Goal: Task Accomplishment & Management: Manage account settings

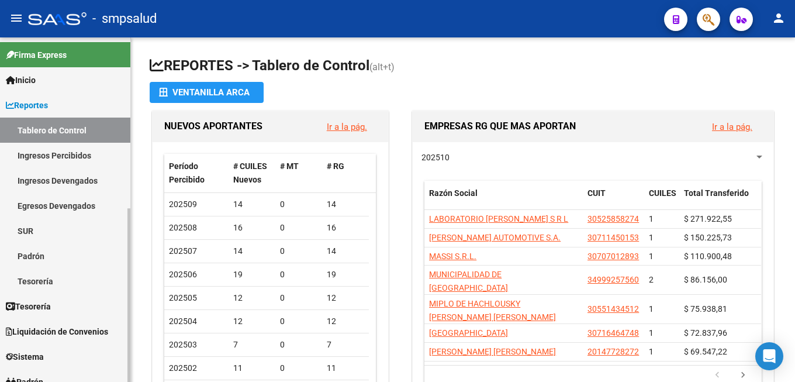
scroll to position [119, 0]
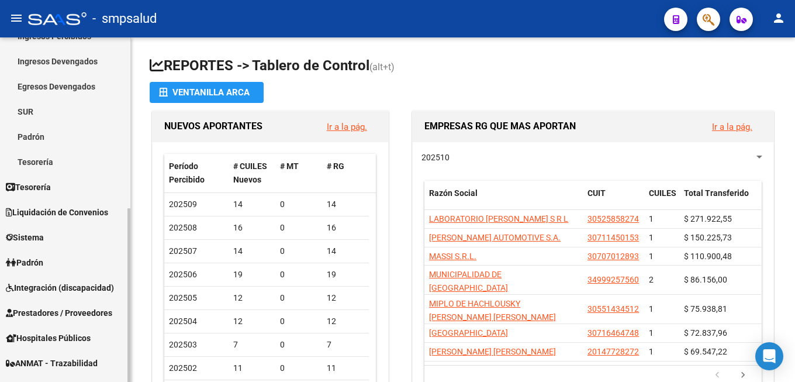
click at [38, 259] on span "Padrón" at bounding box center [24, 262] width 37 height 13
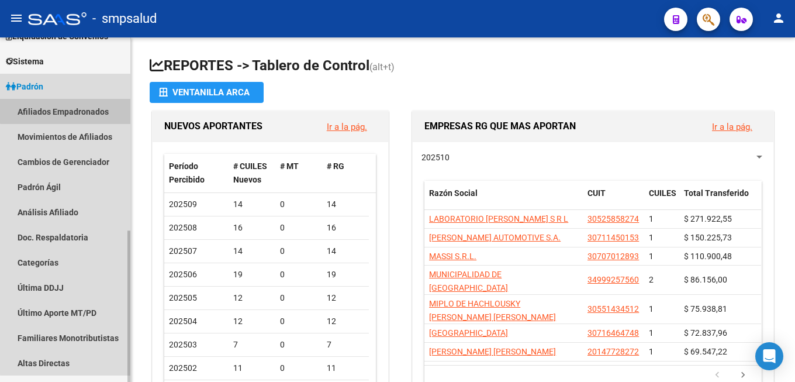
click at [92, 105] on link "Afiliados Empadronados" at bounding box center [65, 111] width 130 height 25
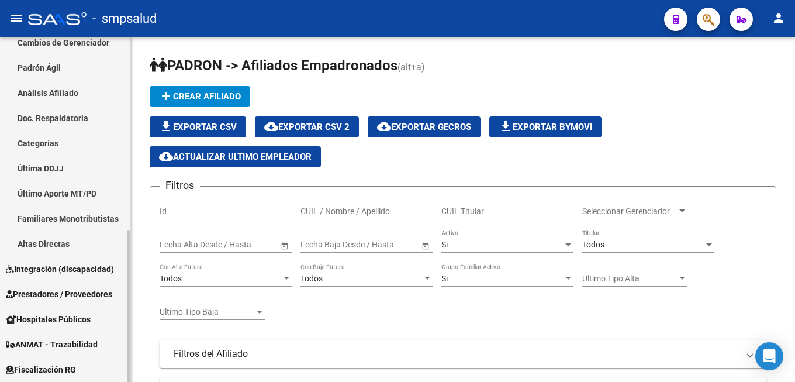
scroll to position [119, 0]
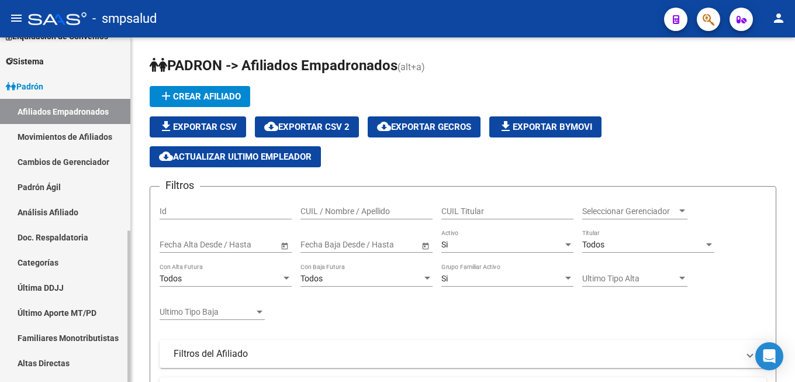
click at [78, 136] on link "Movimientos de Afiliados" at bounding box center [65, 136] width 130 height 25
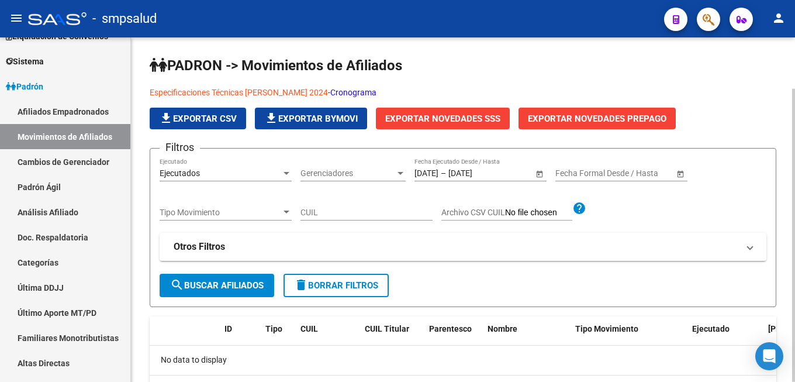
scroll to position [60, 0]
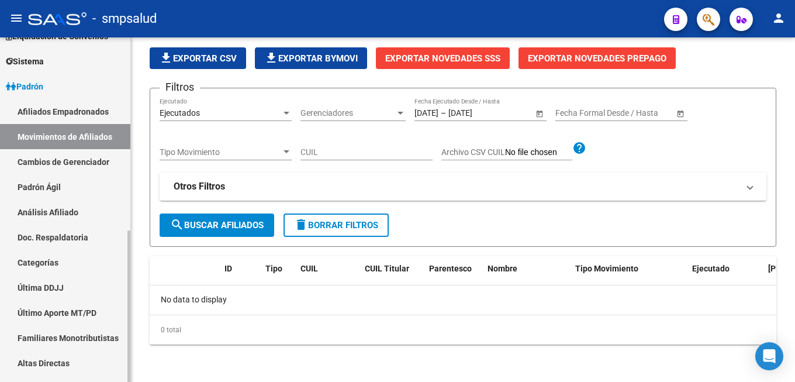
click at [41, 190] on link "Padrón Ágil" at bounding box center [65, 186] width 130 height 25
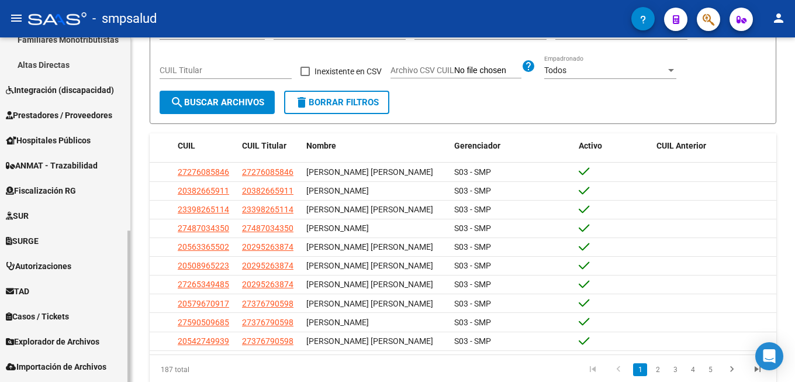
scroll to position [439, 0]
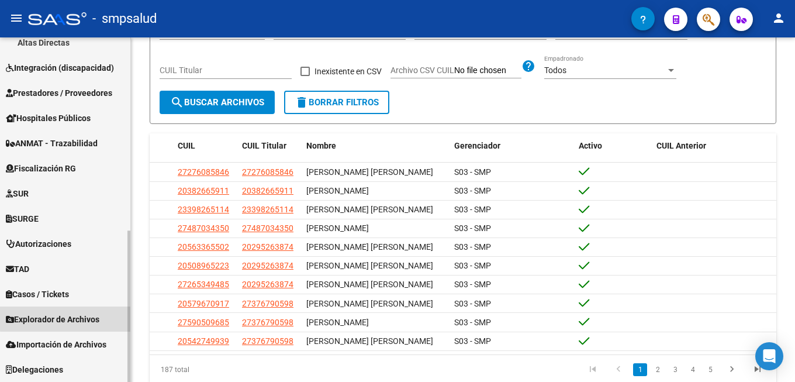
click at [74, 312] on link "Explorador de Archivos" at bounding box center [65, 318] width 130 height 25
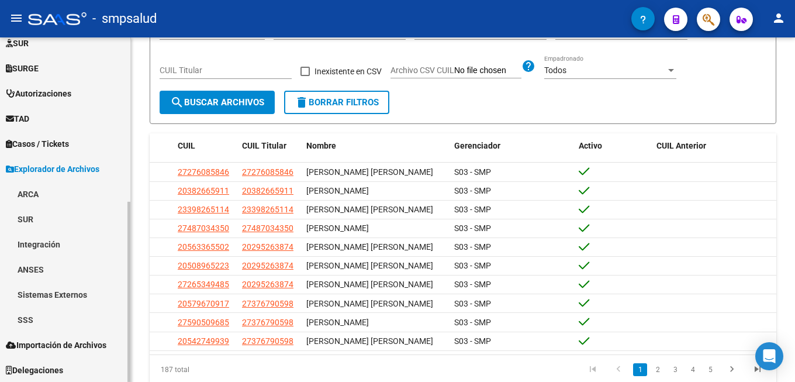
scroll to position [314, 0]
click at [88, 293] on link "Sistemas Externos" at bounding box center [65, 293] width 130 height 25
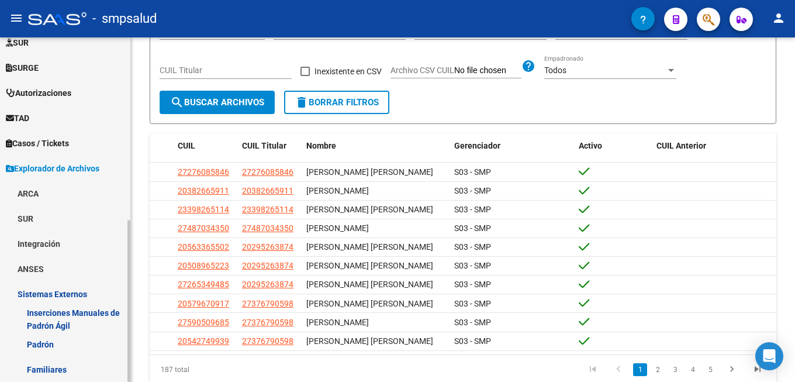
scroll to position [389, 0]
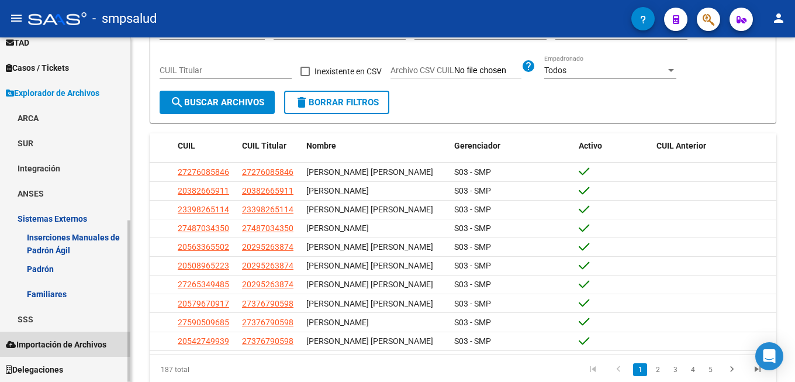
click at [91, 344] on span "Importación de Archivos" at bounding box center [56, 344] width 101 height 13
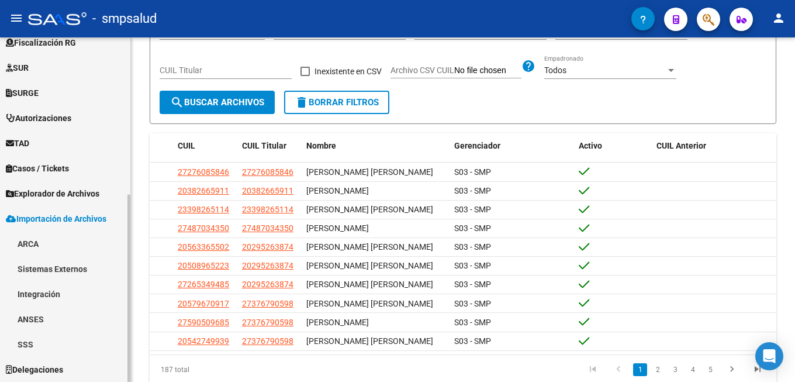
scroll to position [289, 0]
click at [65, 339] on link "SSS" at bounding box center [65, 343] width 130 height 25
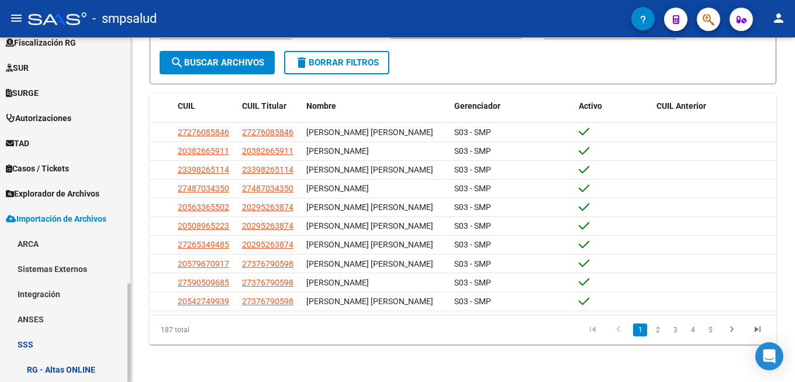
scroll to position [408, 0]
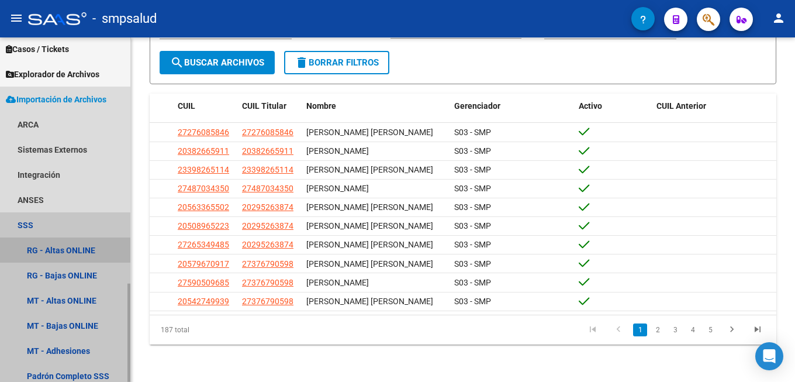
click at [82, 244] on link "RG - Altas ONLINE" at bounding box center [65, 249] width 130 height 25
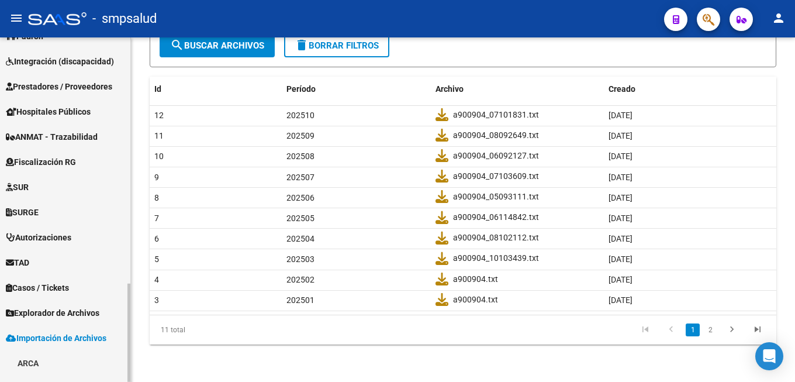
scroll to position [163, 0]
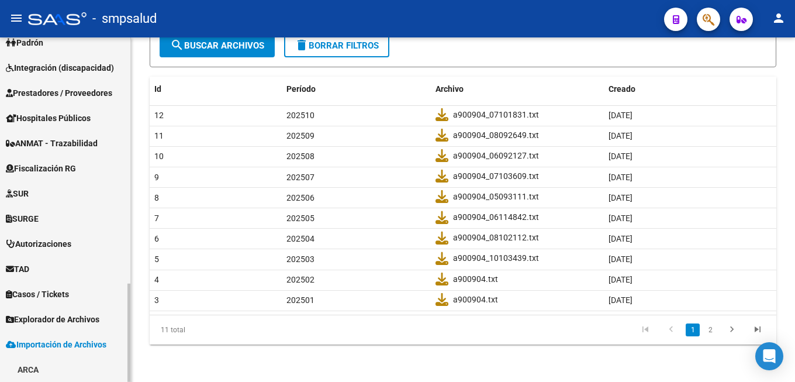
click at [143, 120] on mat-sidenav-container "Firma Express Inicio Calendario SSS Instructivos Contacto OS Reportes Tablero d…" at bounding box center [397, 209] width 795 height 344
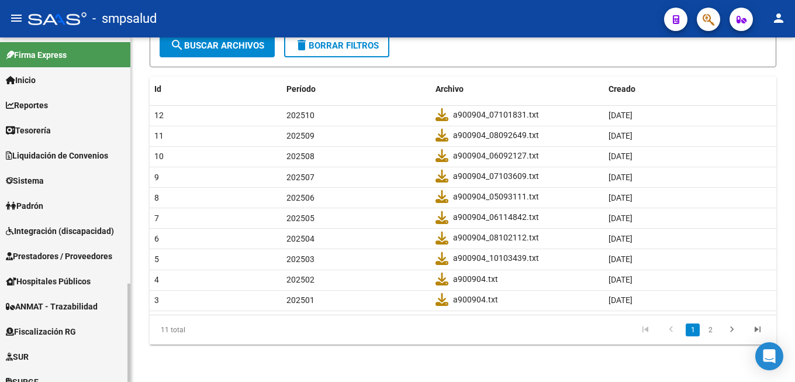
click at [52, 209] on link "Padrón" at bounding box center [65, 205] width 130 height 25
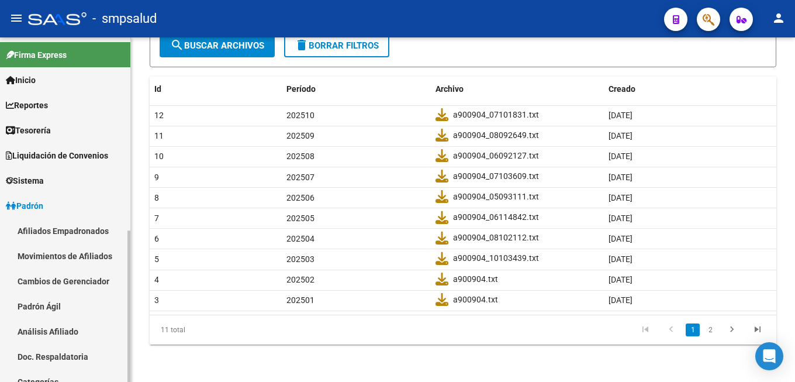
click at [60, 230] on link "Afiliados Empadronados" at bounding box center [65, 230] width 130 height 25
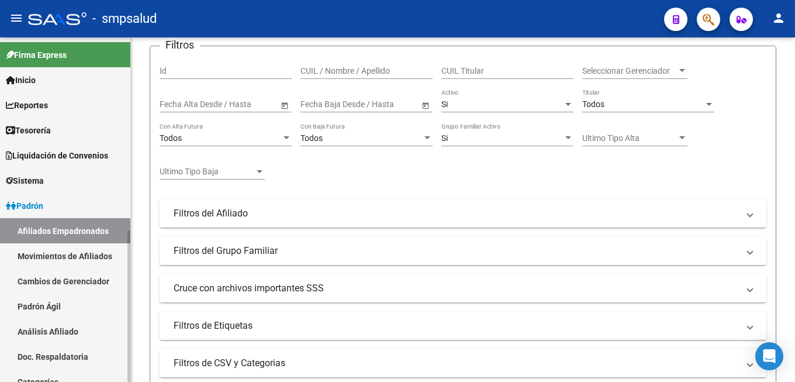
scroll to position [60, 0]
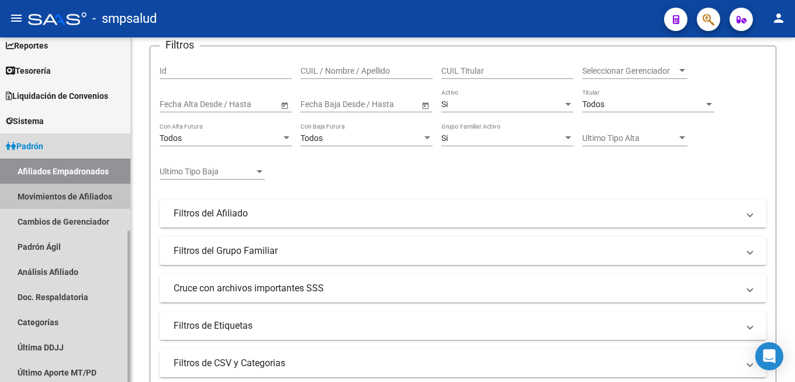
click at [81, 199] on link "Movimientos de Afiliados" at bounding box center [65, 196] width 130 height 25
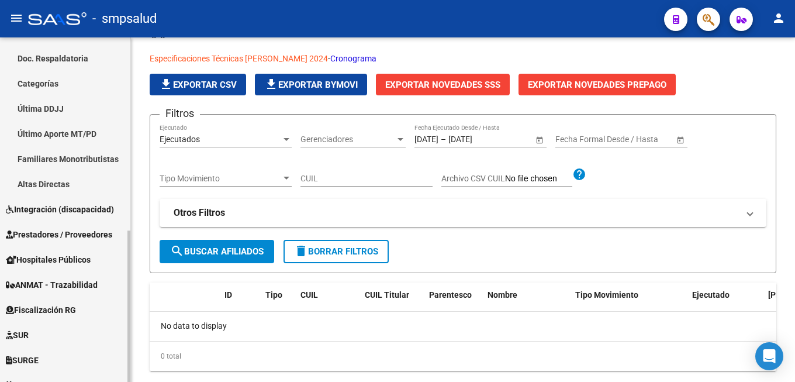
scroll to position [119, 0]
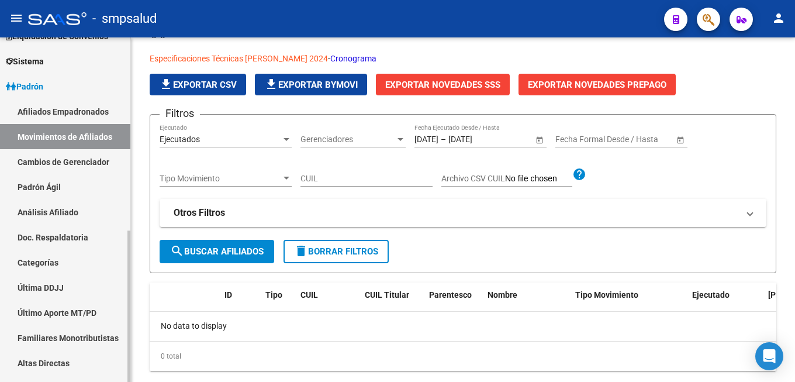
click at [57, 158] on link "Cambios de Gerenciador" at bounding box center [65, 161] width 130 height 25
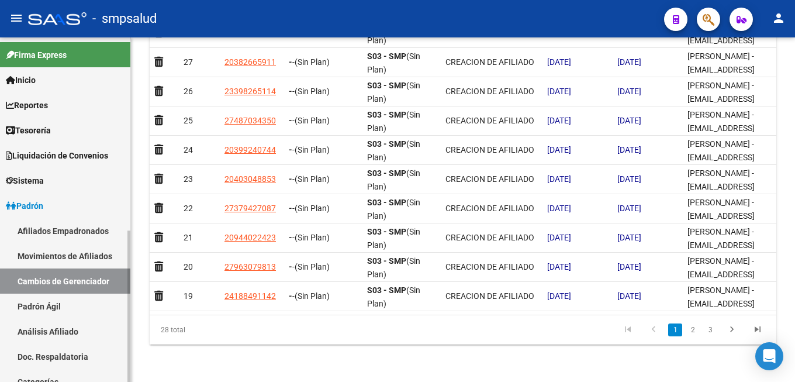
click at [60, 176] on link "Sistema" at bounding box center [65, 180] width 130 height 25
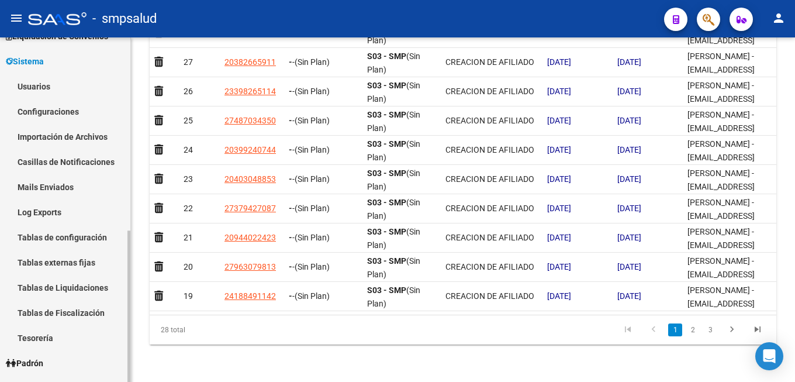
scroll to position [179, 0]
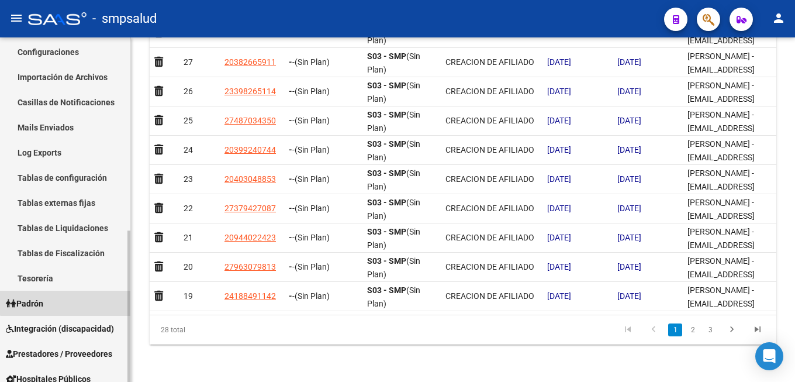
click at [82, 297] on link "Padrón" at bounding box center [65, 302] width 130 height 25
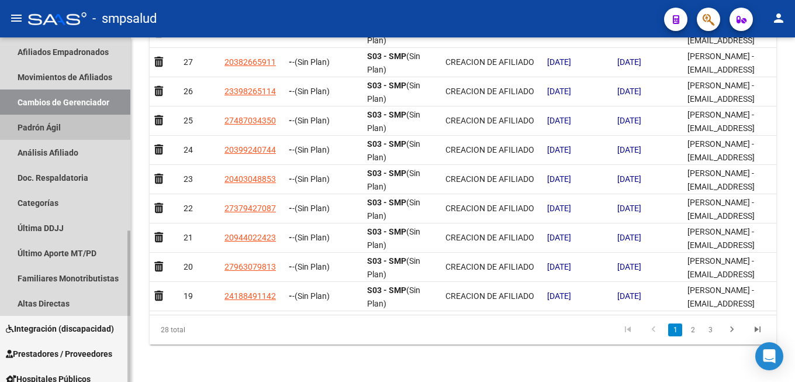
click at [39, 117] on link "Padrón Ágil" at bounding box center [65, 127] width 130 height 25
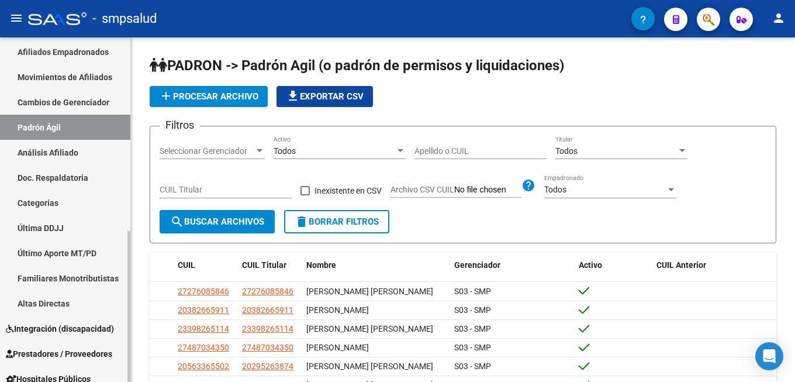
scroll to position [60, 0]
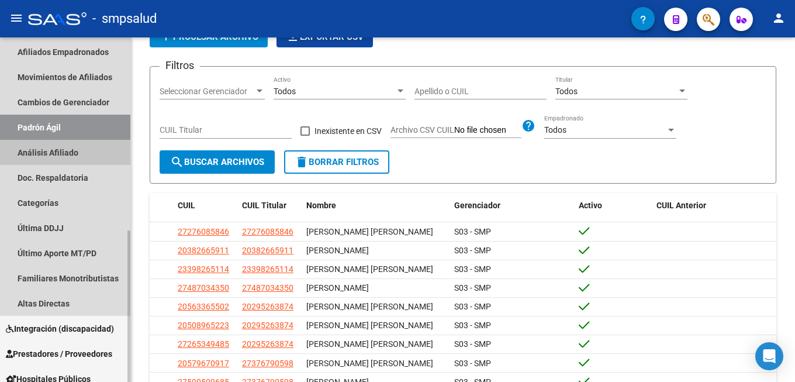
click at [88, 153] on link "Análisis Afiliado" at bounding box center [65, 152] width 130 height 25
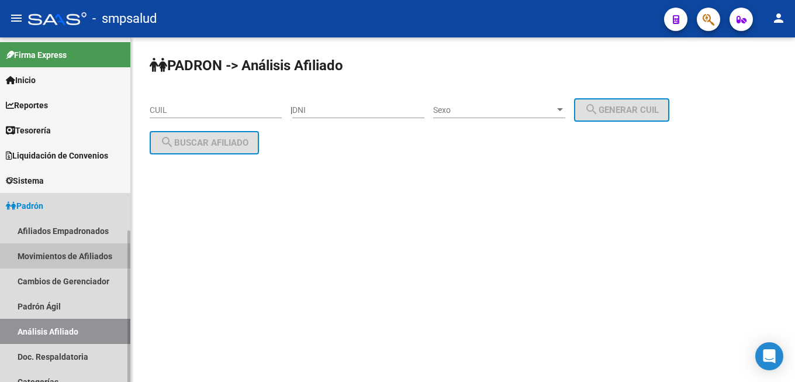
click at [41, 258] on link "Movimientos de Afiliados" at bounding box center [65, 255] width 130 height 25
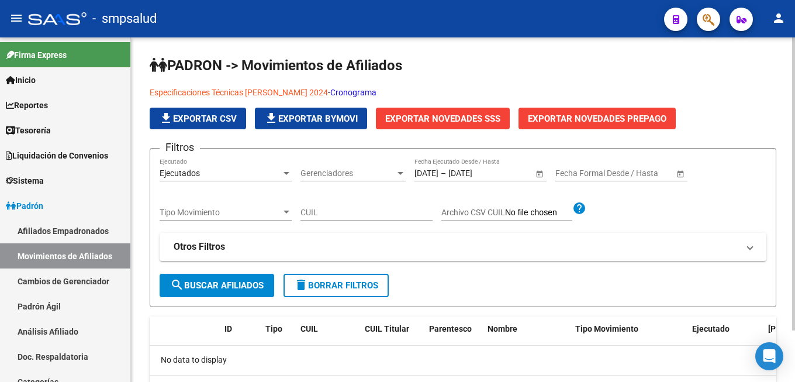
scroll to position [60, 0]
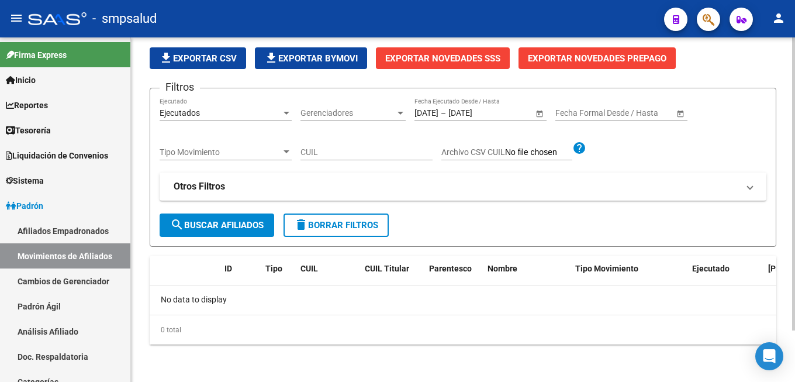
click at [500, 53] on span "Exportar Novedades SSS" at bounding box center [442, 58] width 115 height 11
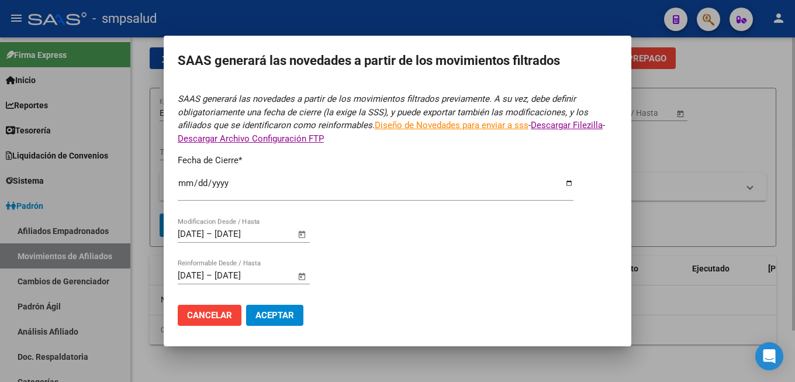
type input "[DATE]"
click at [268, 313] on span "Aceptar" at bounding box center [274, 315] width 39 height 11
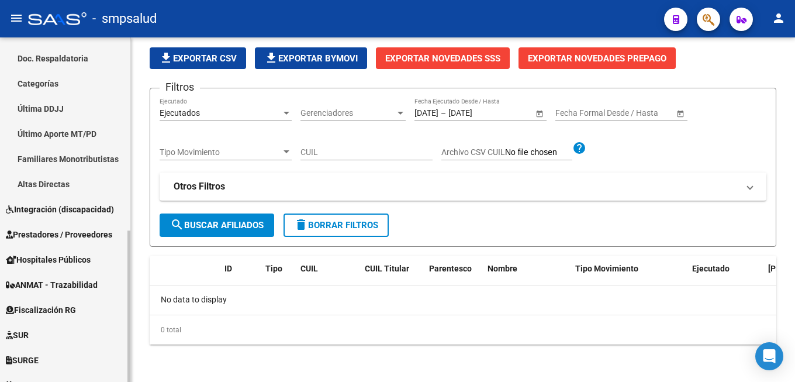
scroll to position [439, 0]
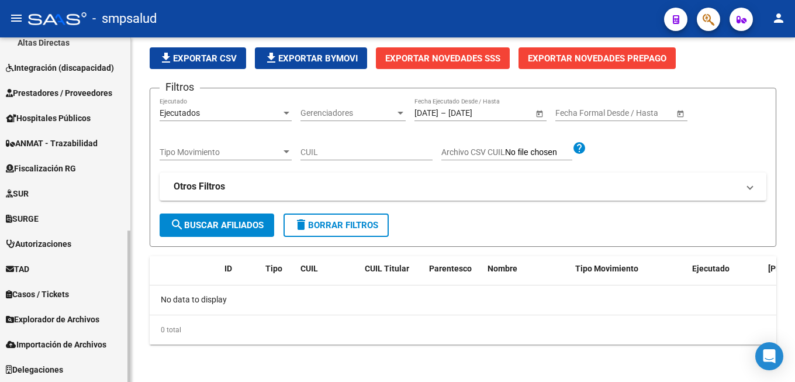
click at [44, 316] on span "Explorador de Archivos" at bounding box center [53, 319] width 94 height 13
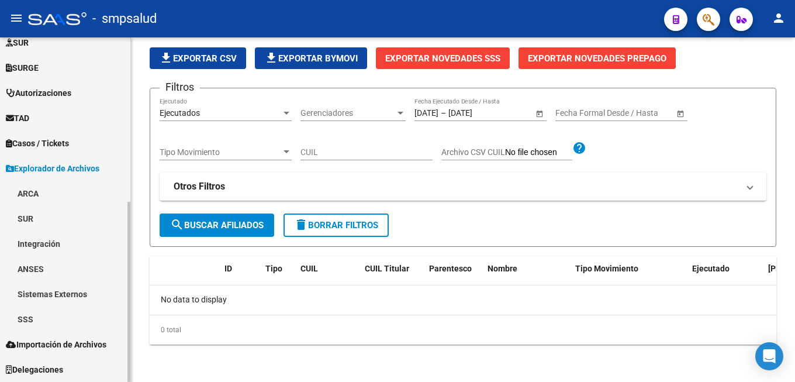
scroll to position [314, 0]
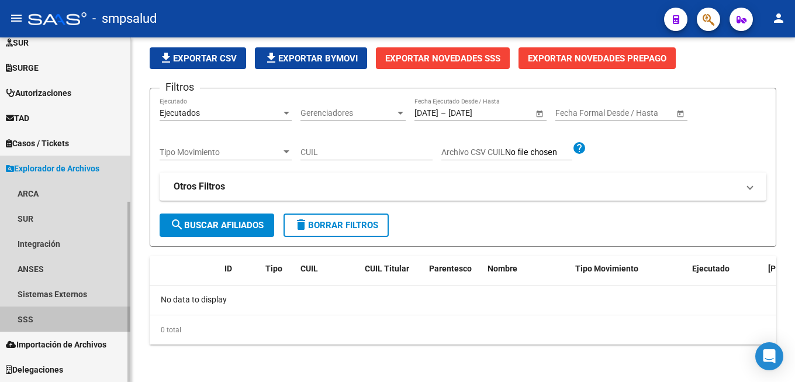
click at [61, 319] on link "SSS" at bounding box center [65, 318] width 130 height 25
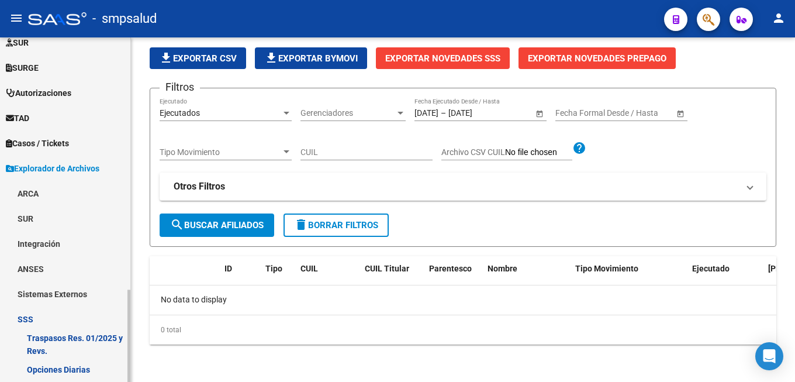
scroll to position [433, 0]
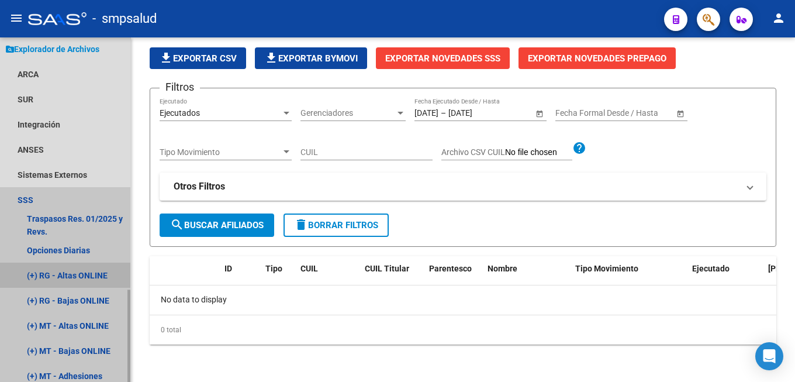
click at [76, 278] on link "(+) RG - Altas ONLINE" at bounding box center [65, 274] width 130 height 25
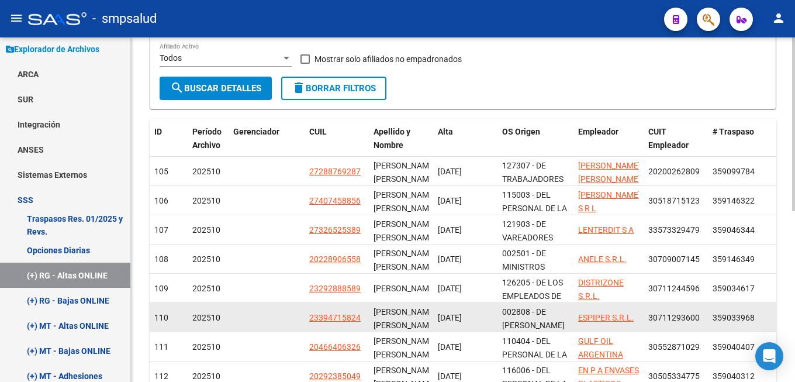
scroll to position [279, 0]
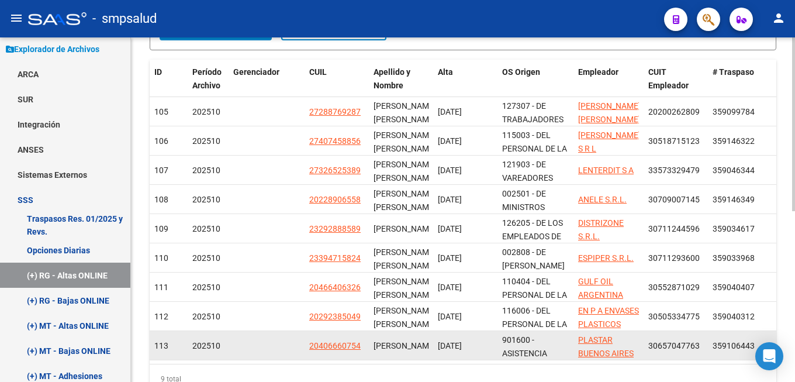
click at [407, 352] on div "[PERSON_NAME]" at bounding box center [400, 345] width 55 height 13
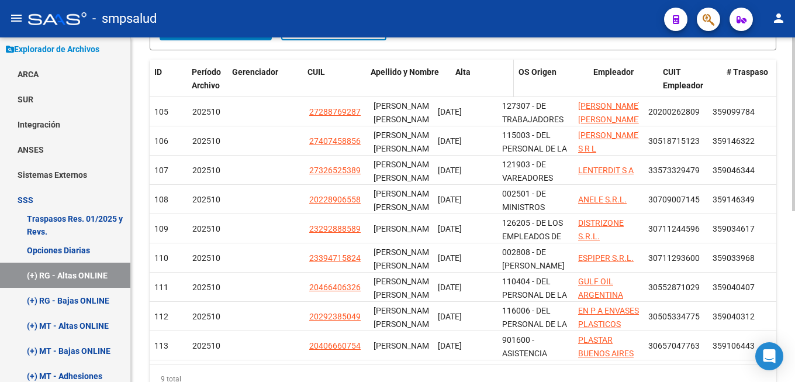
drag, startPoint x: 432, startPoint y: 72, endPoint x: 457, endPoint y: 81, distance: 26.8
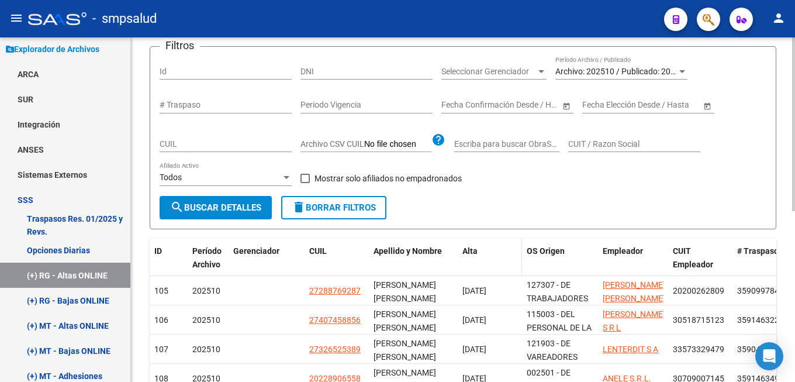
scroll to position [0, 0]
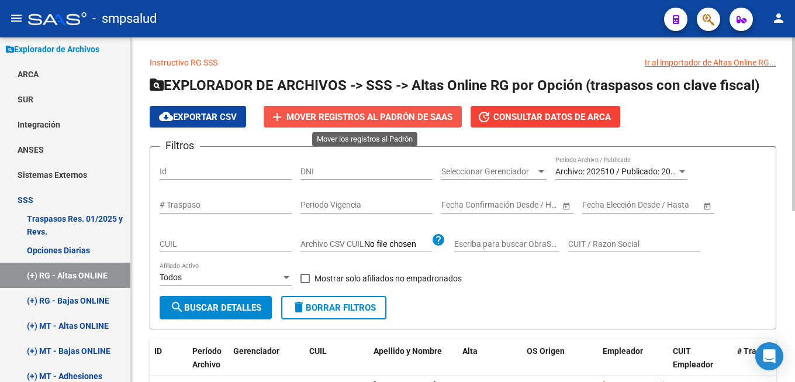
click at [363, 113] on span "Mover registros al PADRÓN de SAAS" at bounding box center [369, 117] width 166 height 11
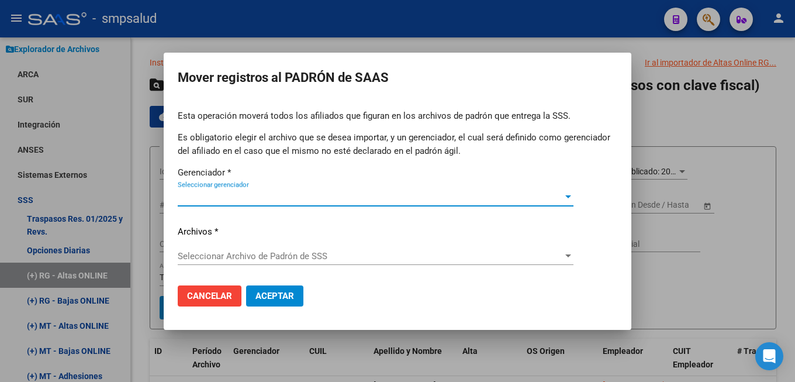
click at [569, 198] on div at bounding box center [568, 196] width 11 height 9
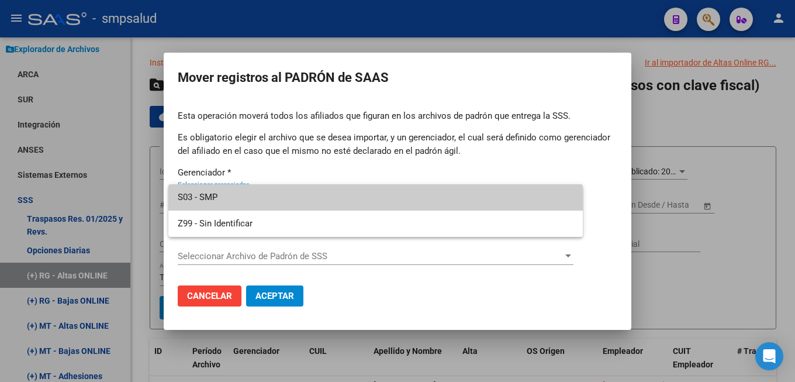
click at [175, 193] on mat-option "S03 - SMP" at bounding box center [375, 197] width 414 height 26
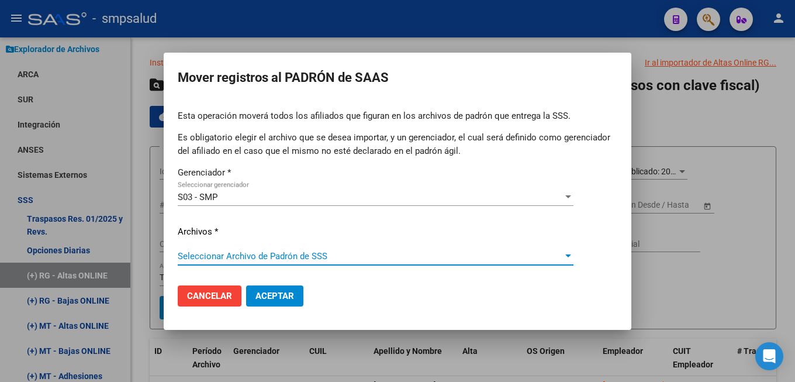
click at [310, 257] on span "Seleccionar Archivo de Padrón de SSS" at bounding box center [370, 256] width 385 height 11
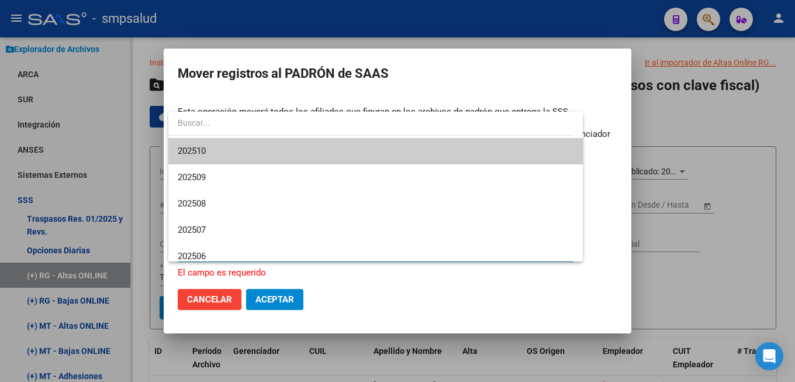
click at [319, 153] on span "202510" at bounding box center [376, 151] width 396 height 26
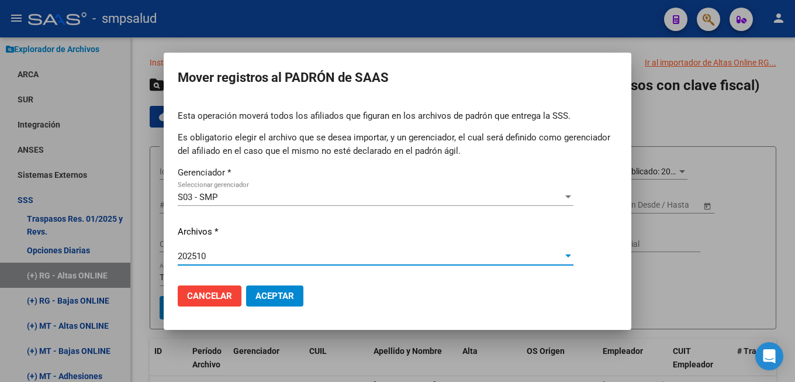
click at [278, 293] on span "Aceptar" at bounding box center [274, 295] width 39 height 11
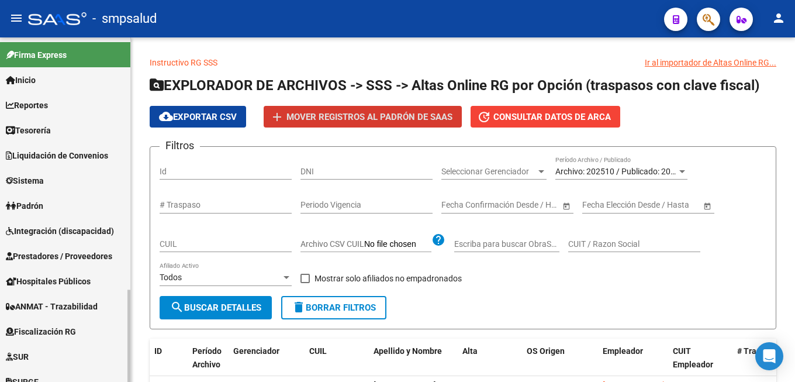
click at [43, 196] on link "Padrón" at bounding box center [65, 205] width 130 height 25
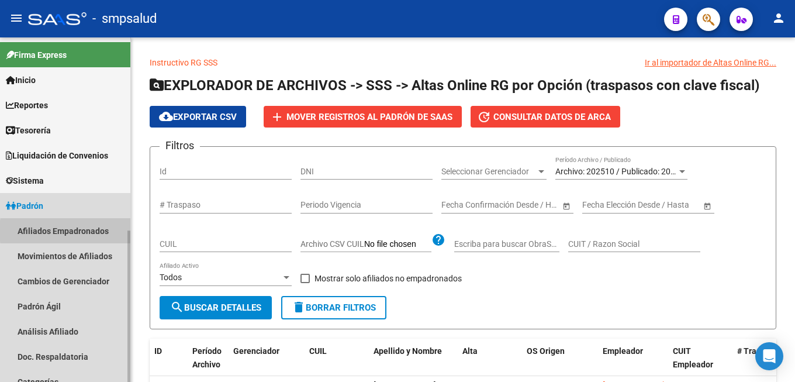
click at [98, 230] on link "Afiliados Empadronados" at bounding box center [65, 230] width 130 height 25
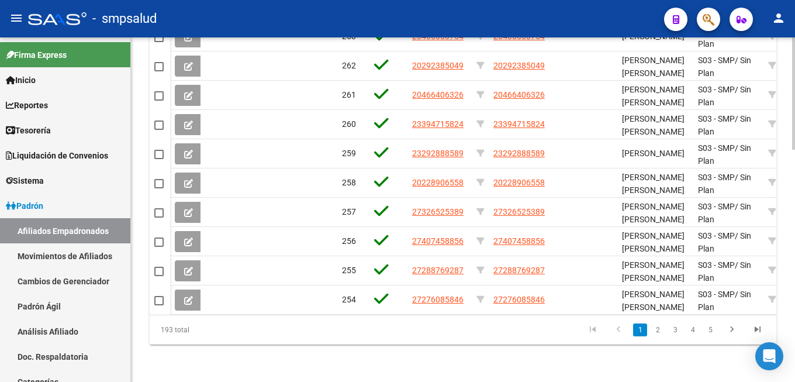
scroll to position [651, 0]
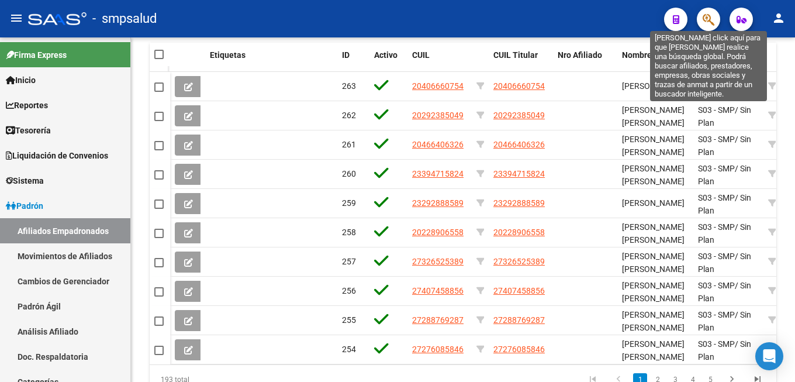
click at [714, 18] on icon "button" at bounding box center [708, 19] width 12 height 13
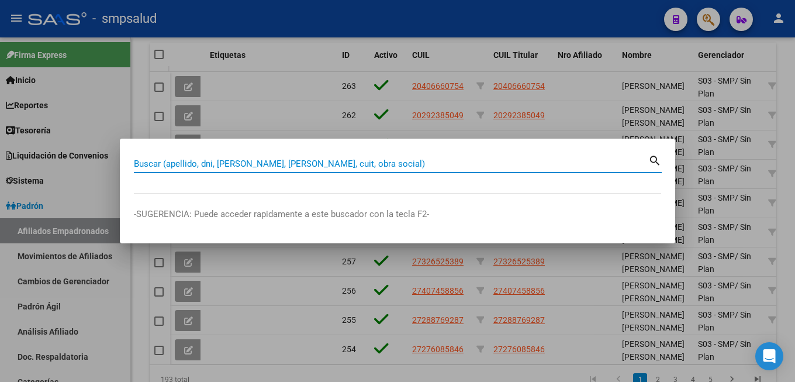
click at [203, 158] on input "Buscar (apellido, dni, [PERSON_NAME], [PERSON_NAME], cuit, obra social)" at bounding box center [391, 163] width 514 height 11
click at [170, 160] on input "Buscar (apellido, dni, [PERSON_NAME], [PERSON_NAME], cuit, obra social)" at bounding box center [391, 163] width 514 height 11
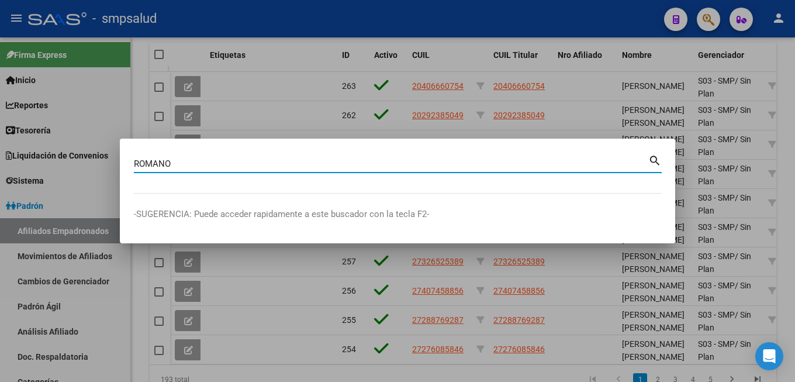
type input "ROMANO"
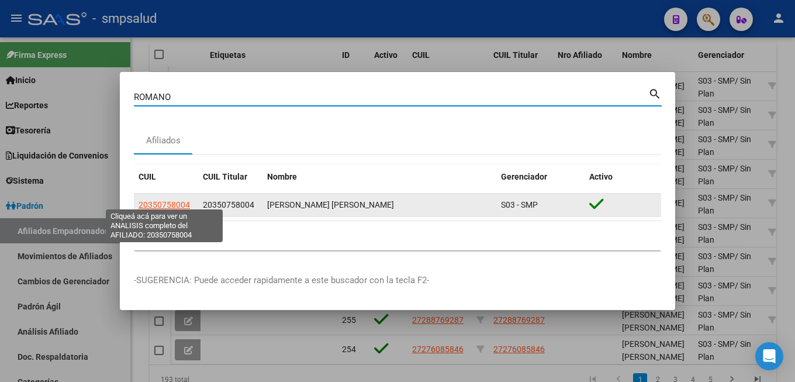
click at [177, 200] on span "20350758004" at bounding box center [164, 204] width 51 height 9
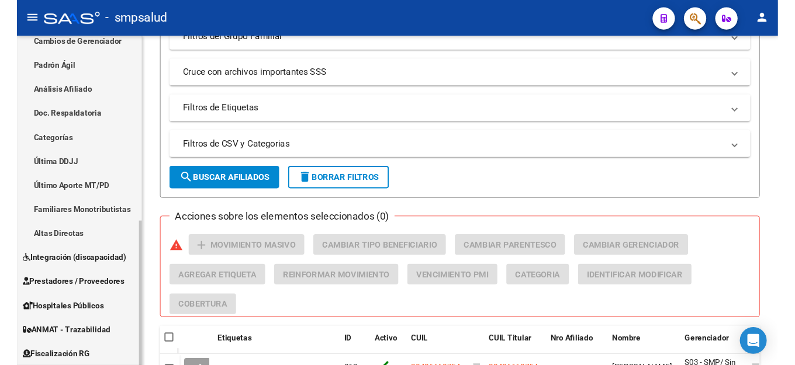
scroll to position [439, 0]
